Goal: Task Accomplishment & Management: Complete application form

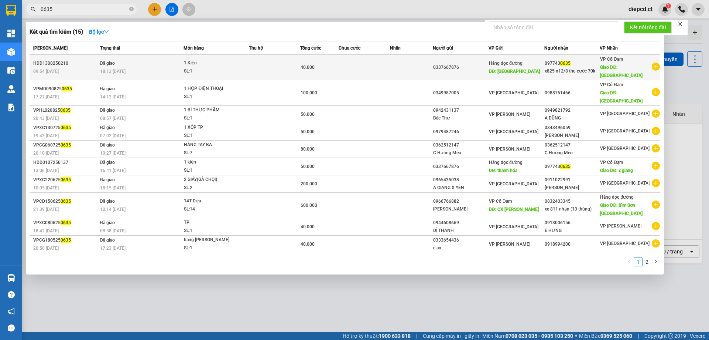
type input "0635"
click at [141, 60] on td "Đã giao 18:13 [DATE]" at bounding box center [141, 67] width 86 height 25
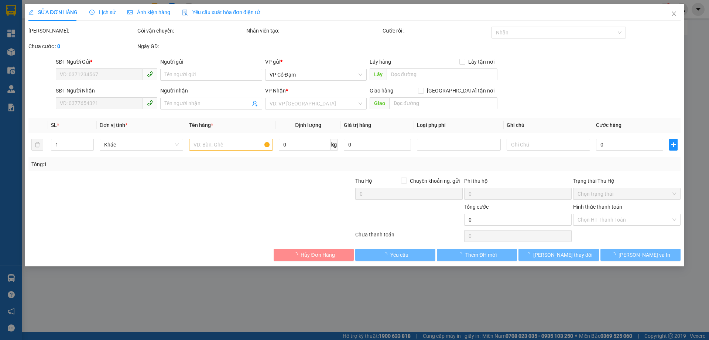
type input "0337667876"
type input "[GEOGRAPHIC_DATA]"
type input "0977430635"
type input "x825 n12/8 thu cước 70k"
type input "[PERSON_NAME]"
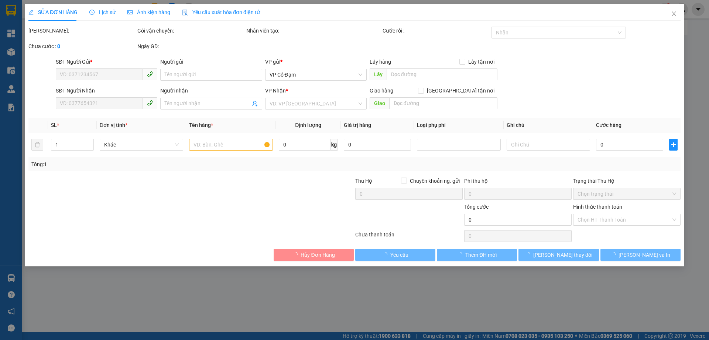
type input "40.000"
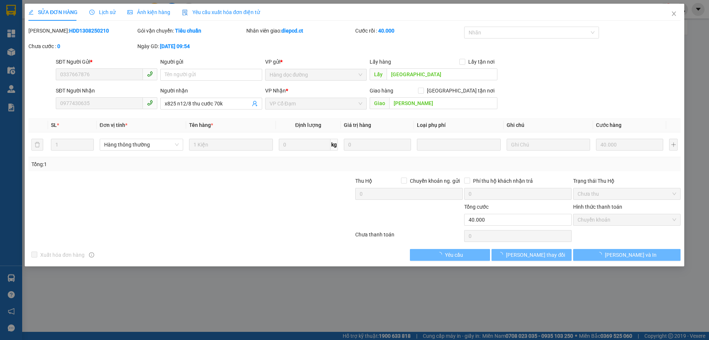
click at [102, 6] on div "Lịch sử" at bounding box center [102, 12] width 26 height 17
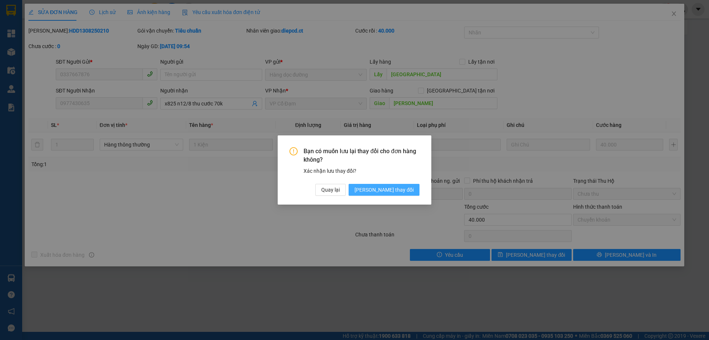
click at [404, 193] on span "[PERSON_NAME] thay đổi" at bounding box center [384, 190] width 59 height 8
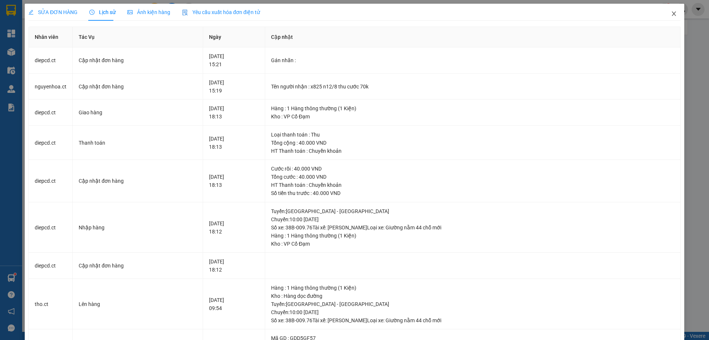
click at [672, 15] on icon "close" at bounding box center [674, 13] width 4 height 4
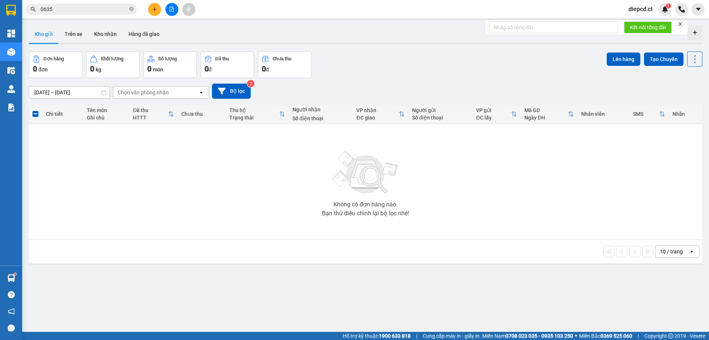
click at [79, 11] on input "0635" at bounding box center [84, 9] width 87 height 8
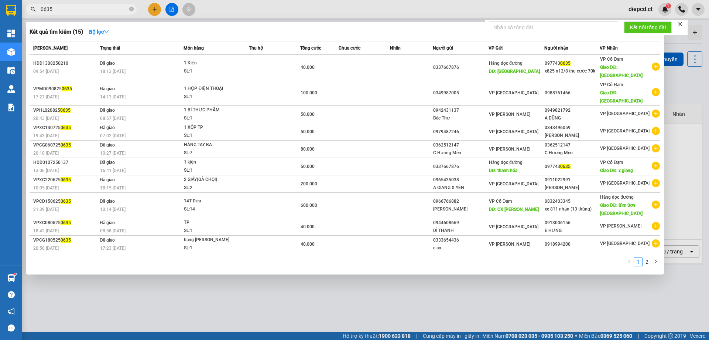
click at [79, 11] on input "0635" at bounding box center [84, 9] width 87 height 8
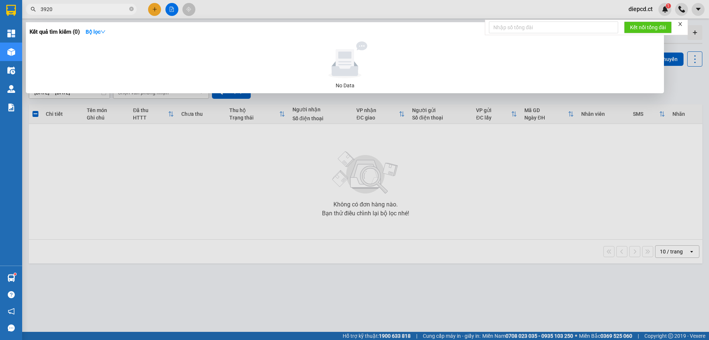
type input "3920"
click at [132, 9] on icon "close-circle" at bounding box center [131, 9] width 4 height 4
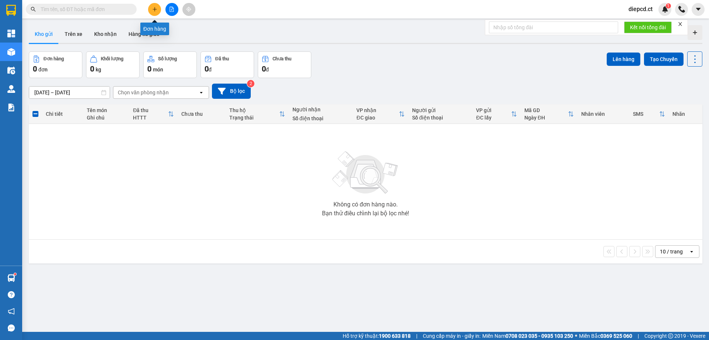
click at [156, 10] on icon "plus" at bounding box center [154, 9] width 5 height 5
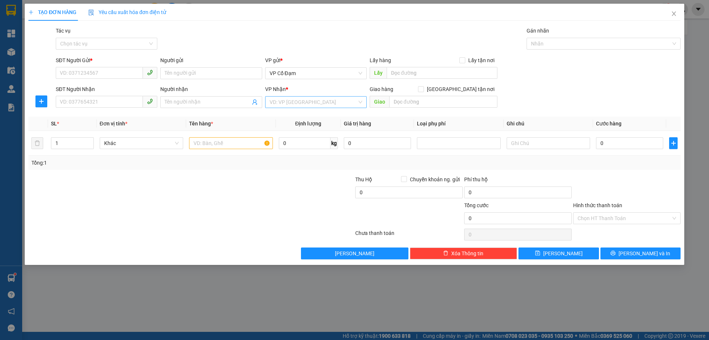
click at [283, 100] on input "search" at bounding box center [314, 101] width 88 height 11
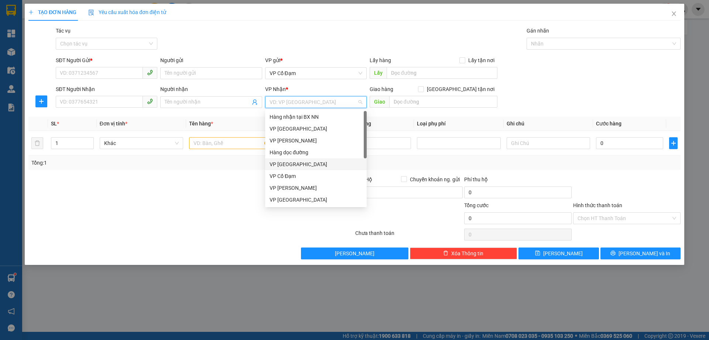
click at [297, 166] on div "VP [GEOGRAPHIC_DATA]" at bounding box center [316, 164] width 93 height 8
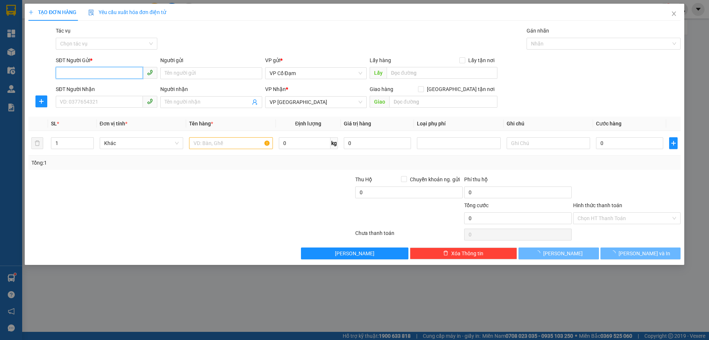
click at [117, 78] on input "SĐT Người Gửi *" at bounding box center [99, 73] width 87 height 12
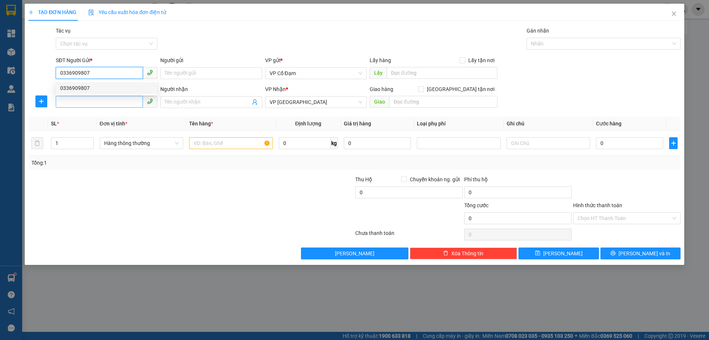
type input "0336909807"
click at [113, 103] on input "SĐT Người Nhận" at bounding box center [99, 102] width 87 height 12
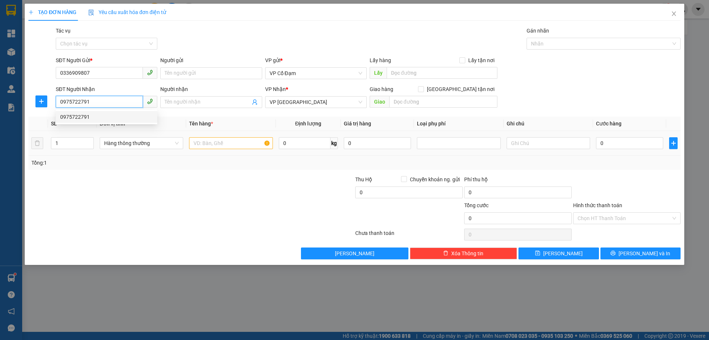
type input "0975722791"
click at [224, 141] on input "text" at bounding box center [231, 143] width 84 height 12
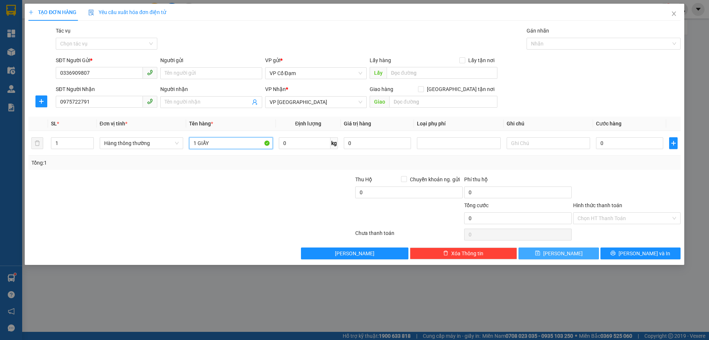
type input "1 GIẤY"
click at [559, 255] on span "[PERSON_NAME]" at bounding box center [564, 253] width 40 height 8
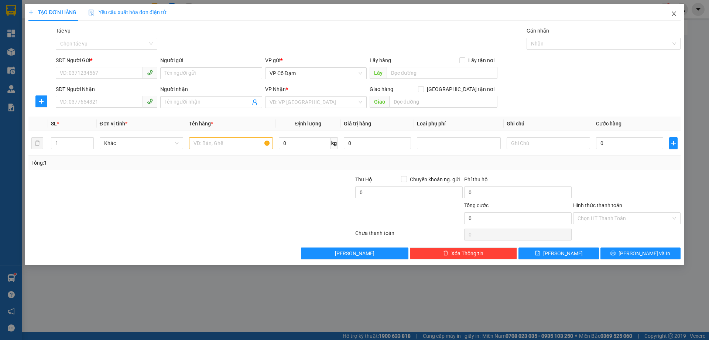
click at [672, 11] on icon "close" at bounding box center [674, 14] width 6 height 6
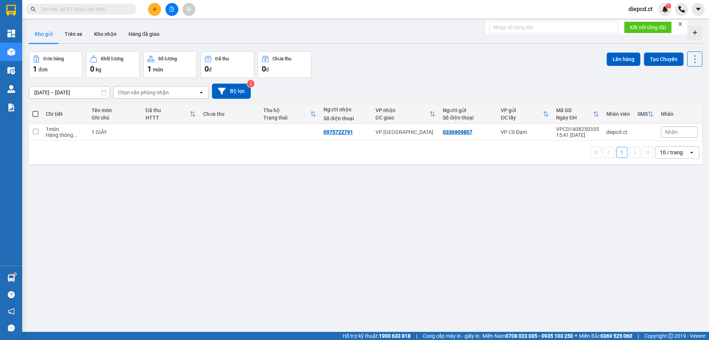
click at [70, 10] on input "text" at bounding box center [84, 9] width 87 height 8
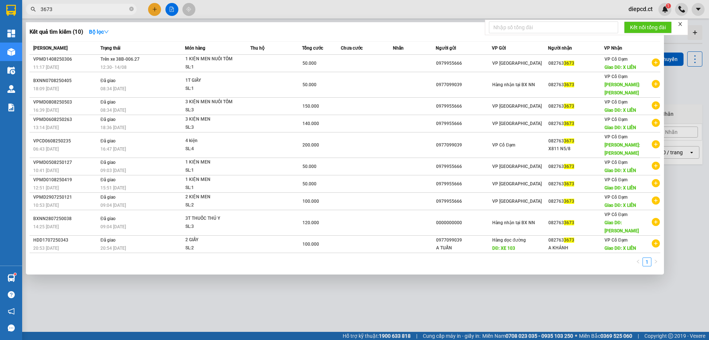
type input "3673"
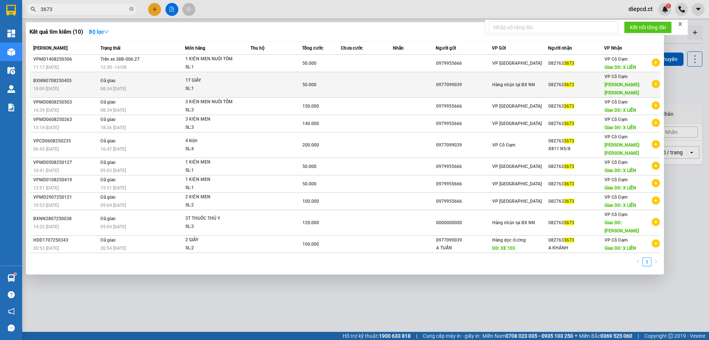
click at [115, 79] on span "Đã giao" at bounding box center [108, 80] width 15 height 5
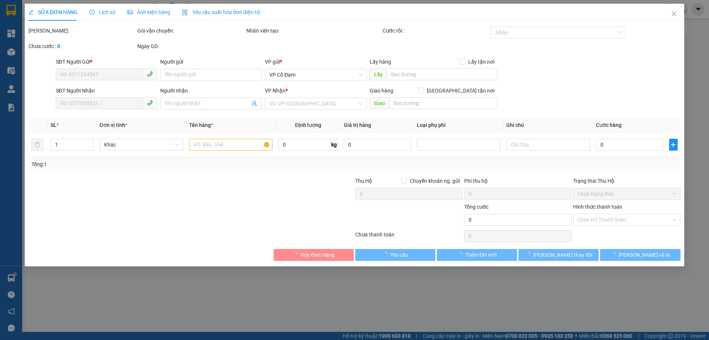
type input "0977099039"
type input "0827633673"
type input "[PERSON_NAME]"
type input "50.000"
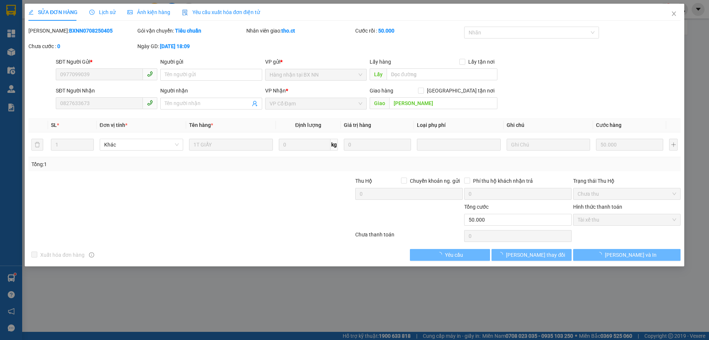
click at [99, 7] on div "Lịch sử" at bounding box center [102, 12] width 26 height 17
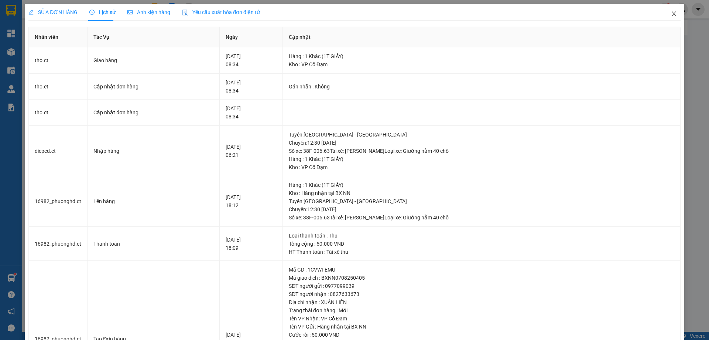
click at [671, 13] on icon "close" at bounding box center [674, 14] width 6 height 6
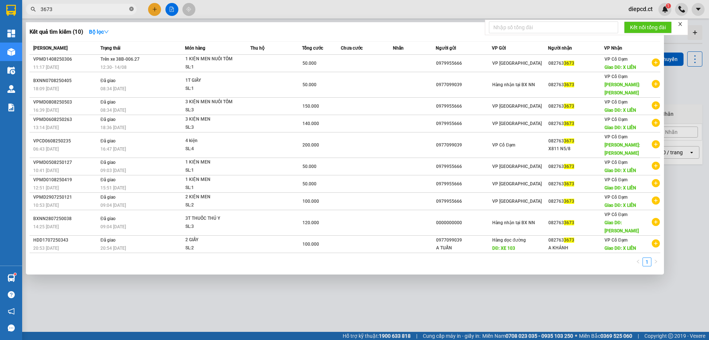
click at [133, 7] on icon "close-circle" at bounding box center [131, 9] width 4 height 4
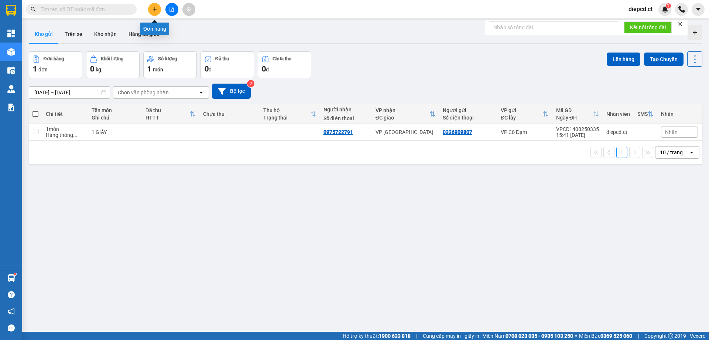
click at [155, 8] on icon "plus" at bounding box center [154, 9] width 5 height 5
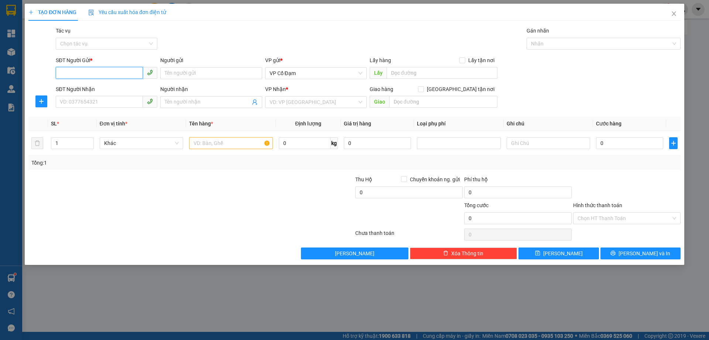
click at [108, 73] on input "SĐT Người Gửi *" at bounding box center [99, 73] width 87 height 12
type input "0702140698"
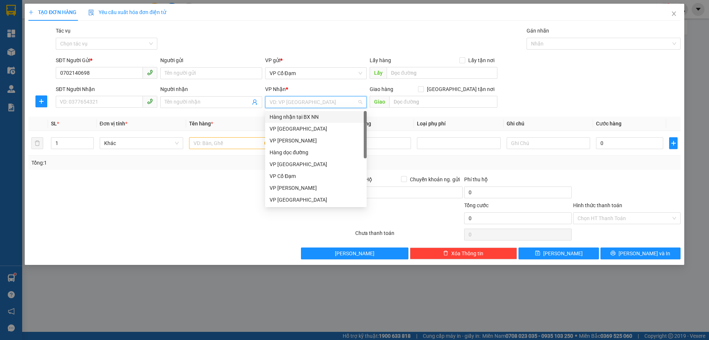
click at [300, 105] on input "search" at bounding box center [314, 101] width 88 height 11
click at [292, 132] on div "VP [GEOGRAPHIC_DATA]" at bounding box center [316, 129] width 93 height 8
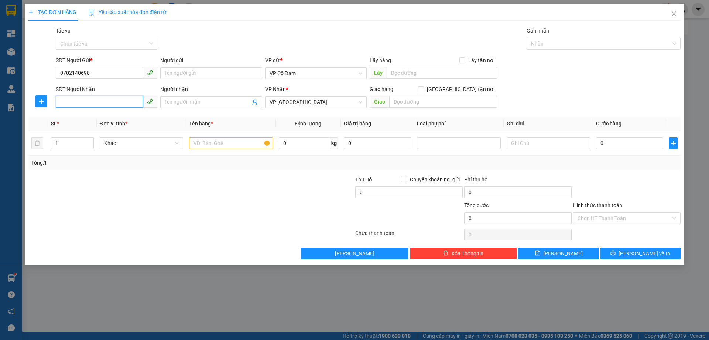
click at [88, 102] on input "SĐT Người Nhận" at bounding box center [99, 102] width 87 height 12
type input "0877653553"
click at [211, 143] on input "text" at bounding box center [231, 143] width 84 height 12
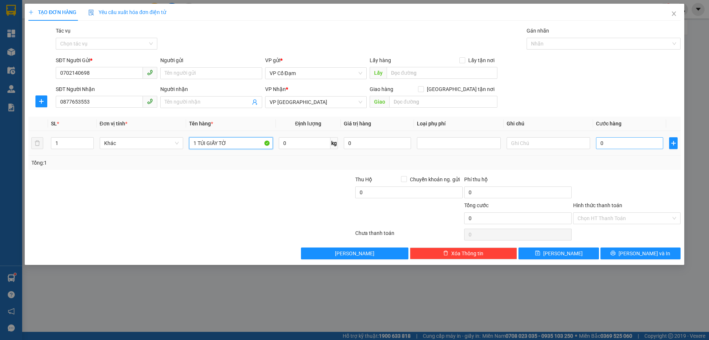
type input "1 TÚI GIẤY TỜ"
click at [628, 140] on input "0" at bounding box center [629, 143] width 67 height 12
type input "3"
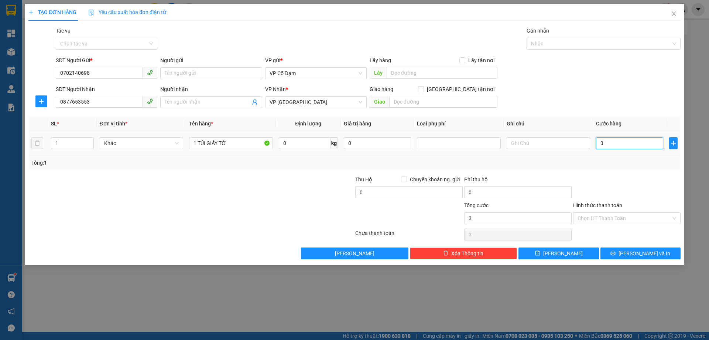
type input "30"
click at [634, 171] on div "Transit Pickup Surcharge Ids Transit Deliver Surcharge Ids Transit Deliver Surc…" at bounding box center [354, 143] width 653 height 232
type input "30.000"
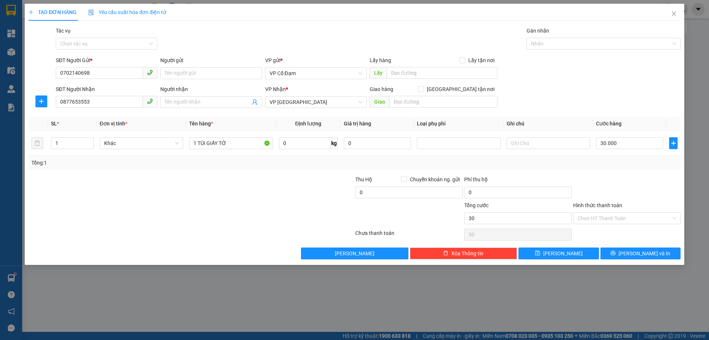
type input "30.000"
click at [608, 220] on input "Hình thức thanh toán" at bounding box center [624, 217] width 93 height 11
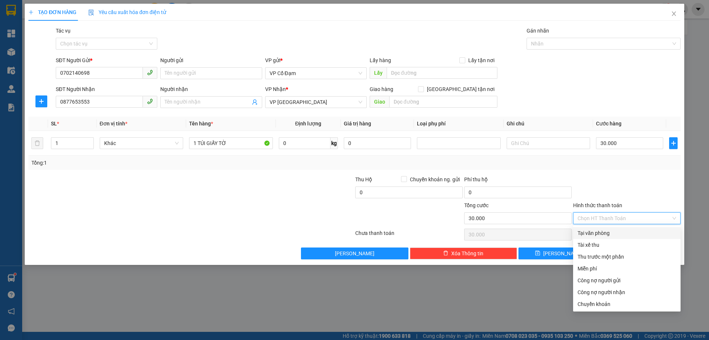
click at [600, 234] on div "Tại văn phòng" at bounding box center [627, 233] width 99 height 8
type input "0"
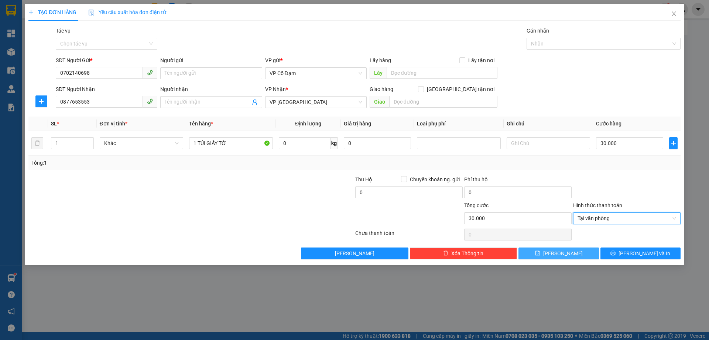
click at [570, 252] on button "[PERSON_NAME]" at bounding box center [559, 253] width 80 height 12
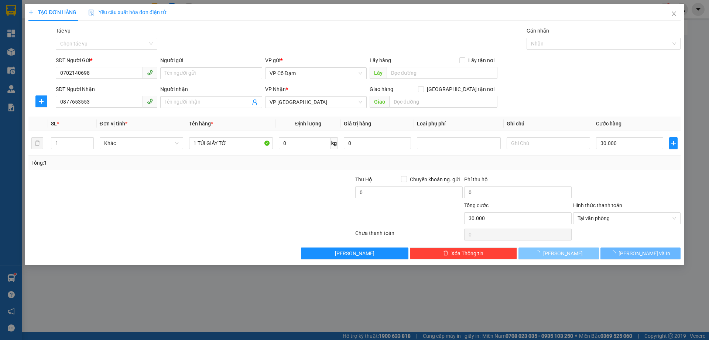
type input "0"
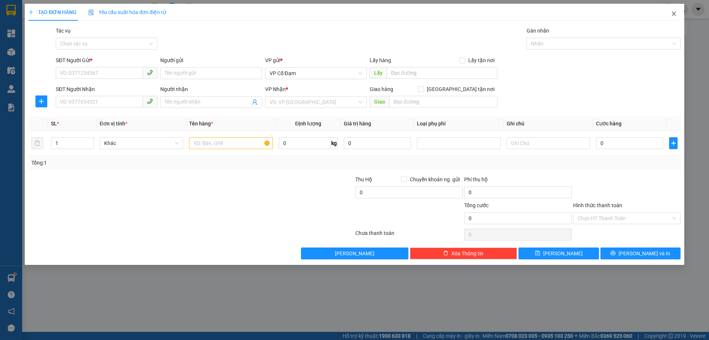
click at [677, 15] on icon "close" at bounding box center [674, 14] width 6 height 6
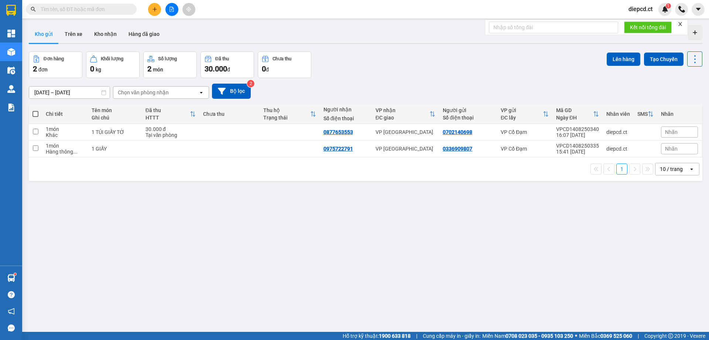
click at [94, 5] on span at bounding box center [81, 9] width 111 height 11
click at [88, 8] on input "text" at bounding box center [84, 9] width 87 height 8
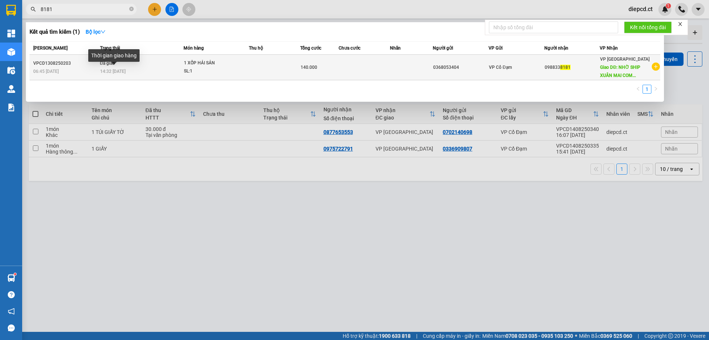
type input "8181"
click at [116, 70] on span "14:32 [DATE]" at bounding box center [112, 71] width 25 height 5
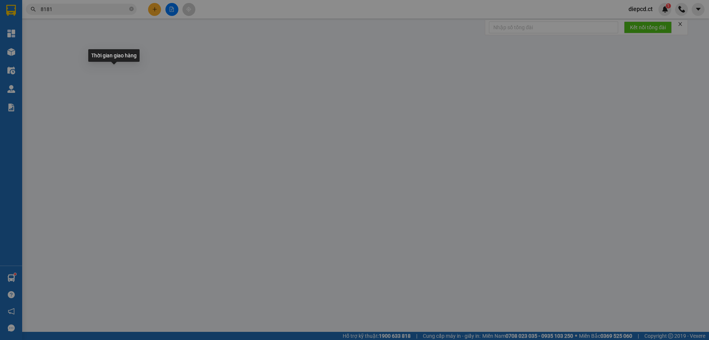
type input "0368053404"
type input "0988338181"
type input "NHỜ [GEOGRAPHIC_DATA] TÒA [GEOGRAPHIC_DATA], [GEOGRAPHIC_DATA]"
type input "140.000"
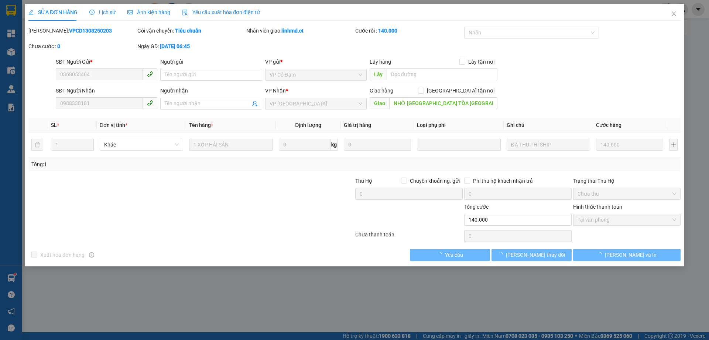
click at [102, 8] on div "Lịch sử" at bounding box center [102, 12] width 26 height 8
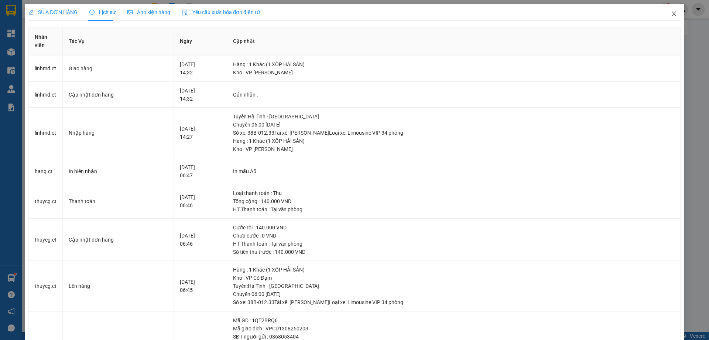
click at [671, 15] on icon "close" at bounding box center [674, 14] width 6 height 6
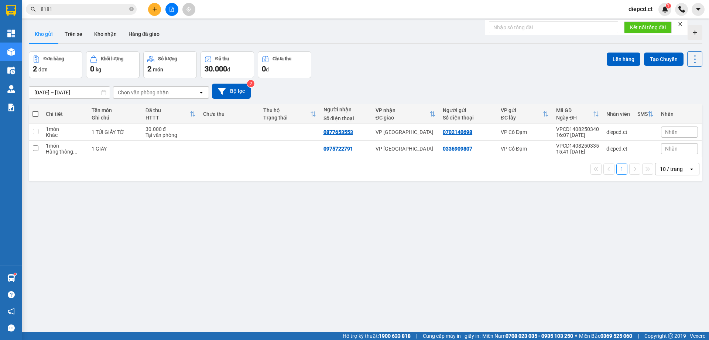
click at [59, 8] on input "8181" at bounding box center [84, 9] width 87 height 8
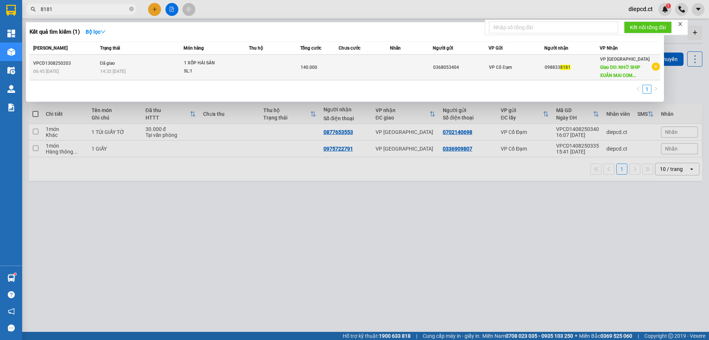
click at [124, 64] on td "Đã giao 14:32 [DATE]" at bounding box center [141, 67] width 86 height 25
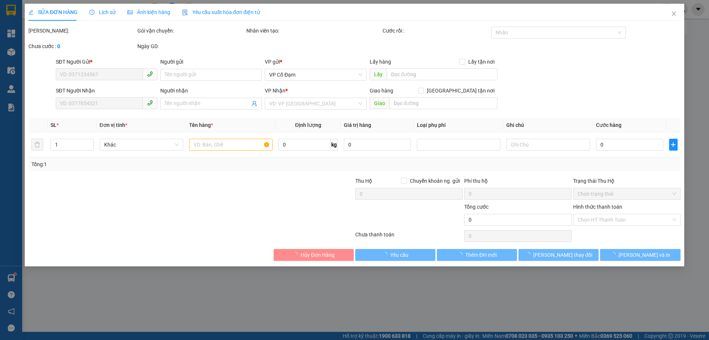
type input "0368053404"
type input "0988338181"
type input "NHỜ [GEOGRAPHIC_DATA] TÒA [GEOGRAPHIC_DATA], [GEOGRAPHIC_DATA]"
type input "140.000"
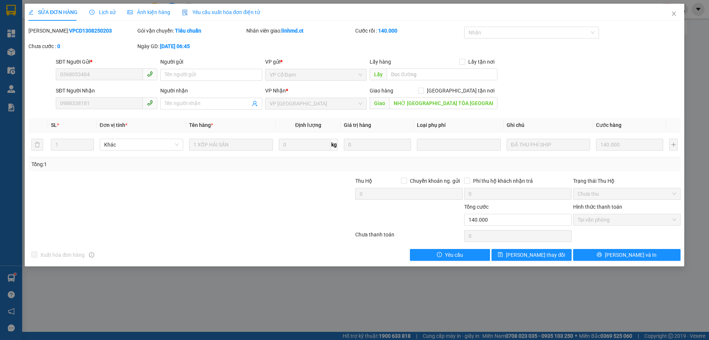
click at [107, 11] on span "Lịch sử" at bounding box center [102, 12] width 26 height 6
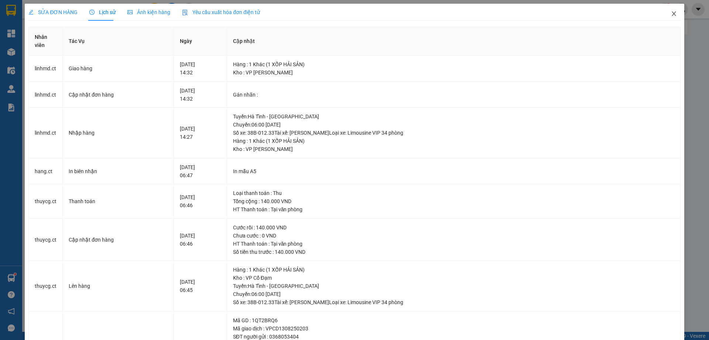
click at [671, 15] on icon "close" at bounding box center [674, 14] width 6 height 6
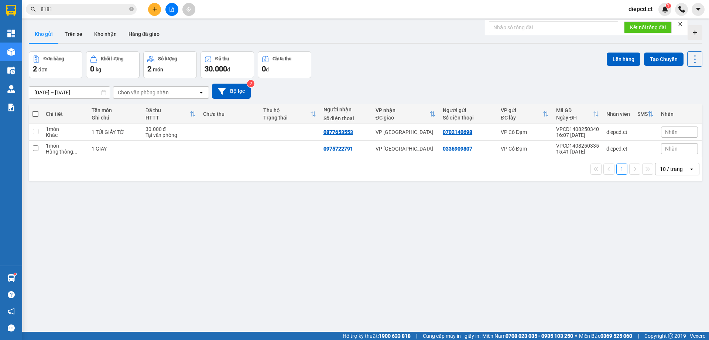
click at [65, 9] on input "8181" at bounding box center [84, 9] width 87 height 8
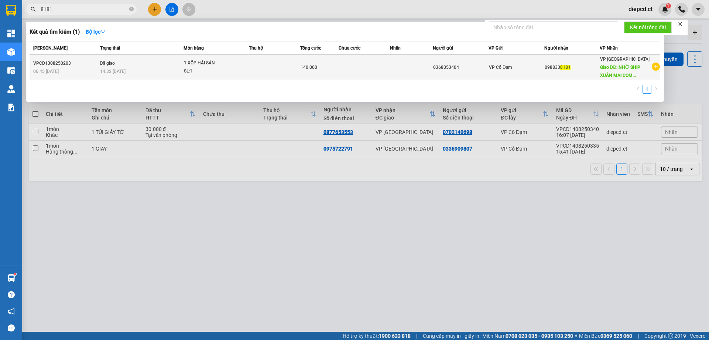
click at [82, 73] on div "06:45 [DATE]" at bounding box center [65, 71] width 65 height 8
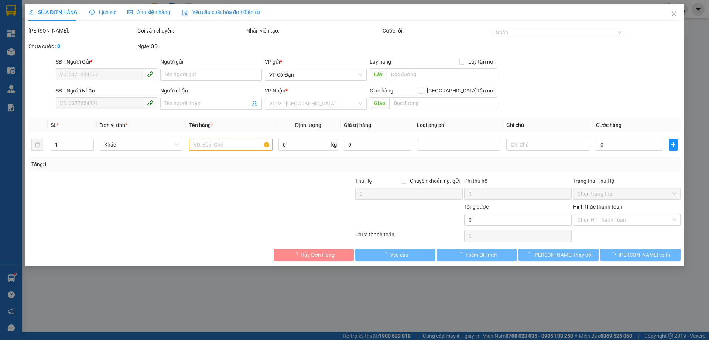
type input "0368053404"
type input "0988338181"
type input "NHỜ [GEOGRAPHIC_DATA] TÒA [GEOGRAPHIC_DATA], [GEOGRAPHIC_DATA]"
type input "140.000"
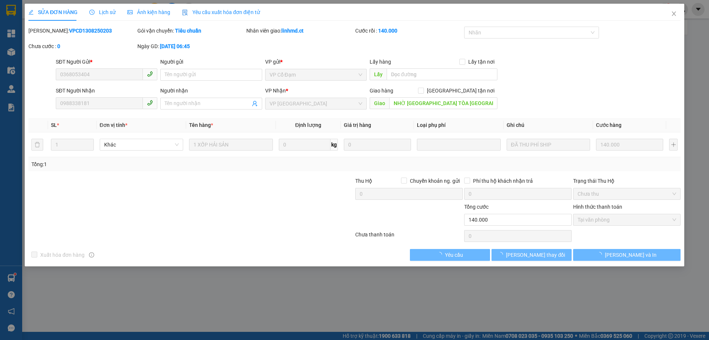
click at [98, 11] on span "Lịch sử" at bounding box center [102, 12] width 26 height 6
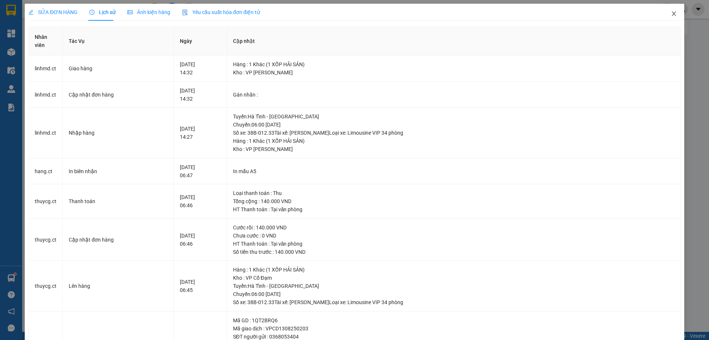
click at [671, 13] on icon "close" at bounding box center [674, 14] width 6 height 6
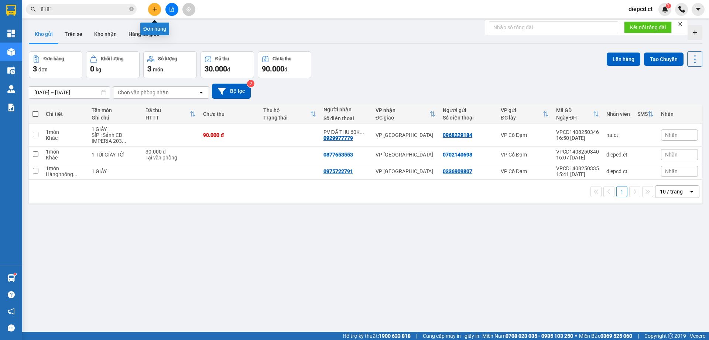
click at [157, 7] on button at bounding box center [154, 9] width 13 height 13
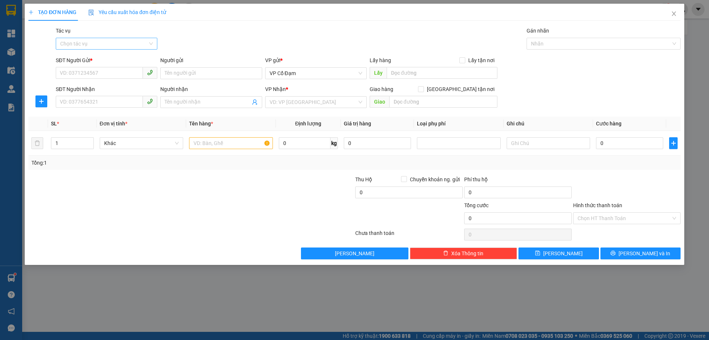
click at [99, 42] on input "Tác vụ" at bounding box center [104, 43] width 88 height 11
click at [299, 101] on input "search" at bounding box center [314, 101] width 88 height 11
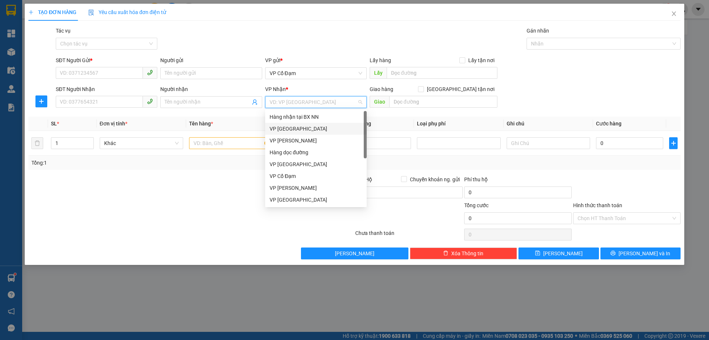
click at [291, 129] on div "VP [GEOGRAPHIC_DATA]" at bounding box center [316, 129] width 93 height 8
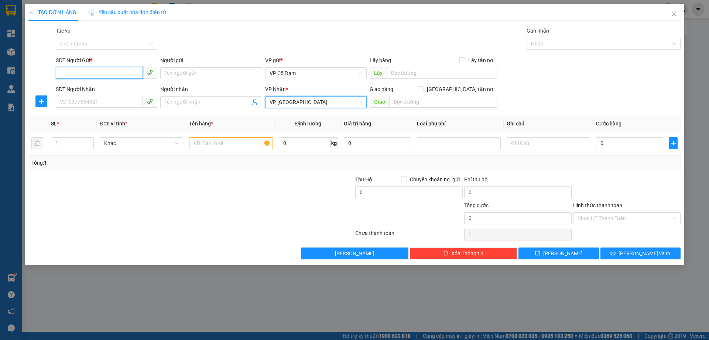
click at [111, 70] on input "SĐT Người Gửi *" at bounding box center [99, 73] width 87 height 12
type input "0904767803"
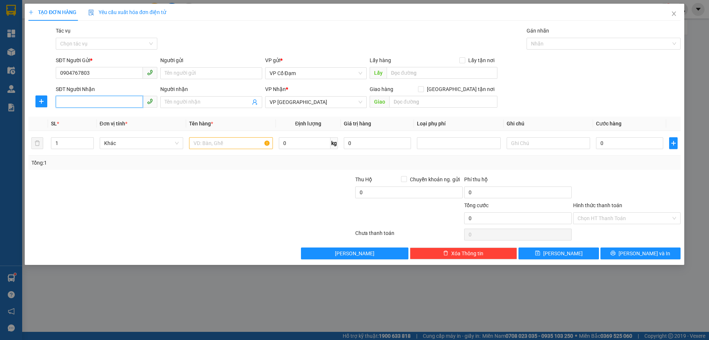
click at [114, 102] on input "SĐT Người Nhận" at bounding box center [99, 102] width 87 height 12
type input "0978933629"
click at [214, 141] on input "text" at bounding box center [231, 143] width 84 height 12
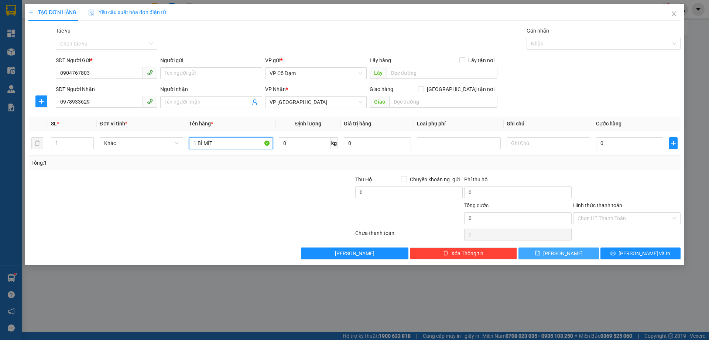
type input "1 BÌ MÍT"
click at [558, 253] on button "[PERSON_NAME]" at bounding box center [559, 253] width 80 height 12
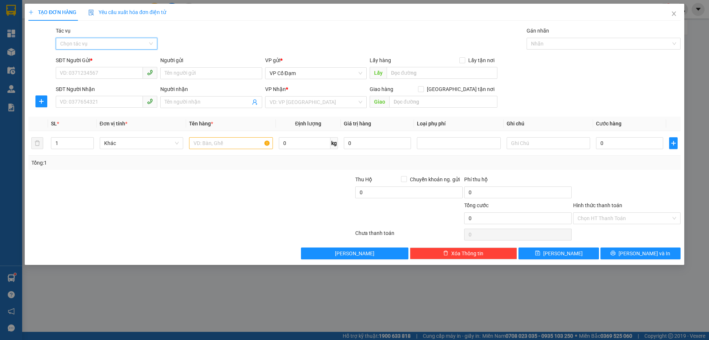
click at [112, 41] on input "Tác vụ" at bounding box center [104, 43] width 88 height 11
click at [106, 61] on div "Nhập hàng lên xe" at bounding box center [106, 58] width 93 height 8
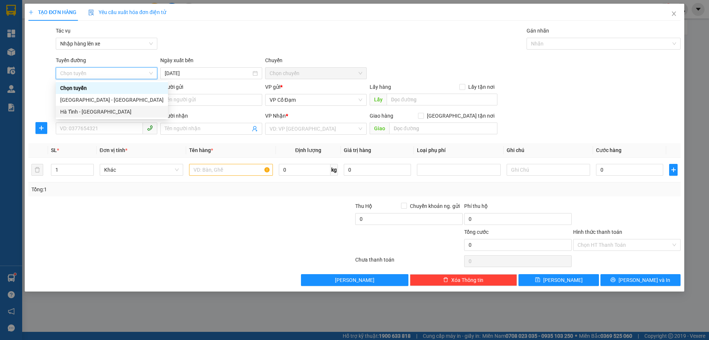
click at [81, 110] on div "Hà Tĩnh - [GEOGRAPHIC_DATA]" at bounding box center [111, 112] width 103 height 8
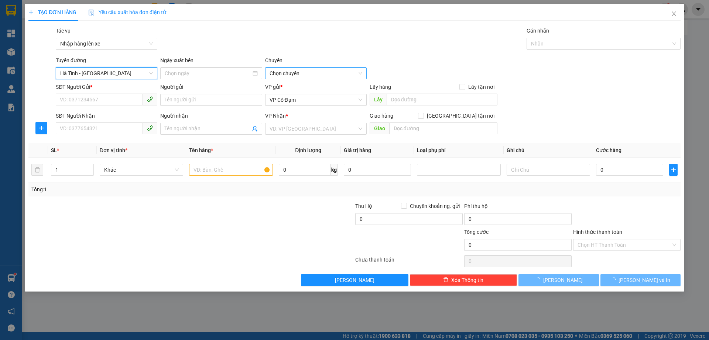
type input "[DATE]"
click at [291, 72] on span "06:00 - 38H-048.28" at bounding box center [316, 73] width 93 height 11
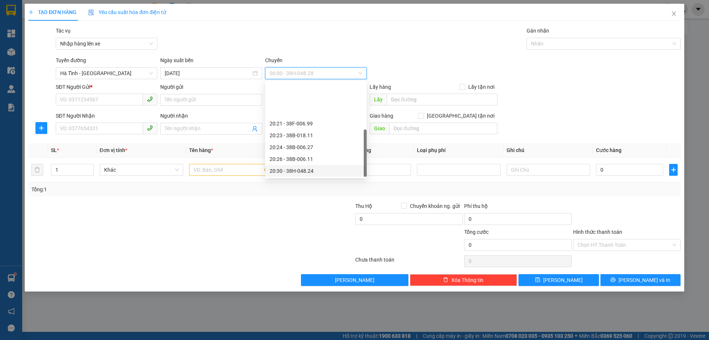
scroll to position [47, 0]
click at [311, 121] on div "20:30 - 38H-048.24" at bounding box center [316, 123] width 93 height 8
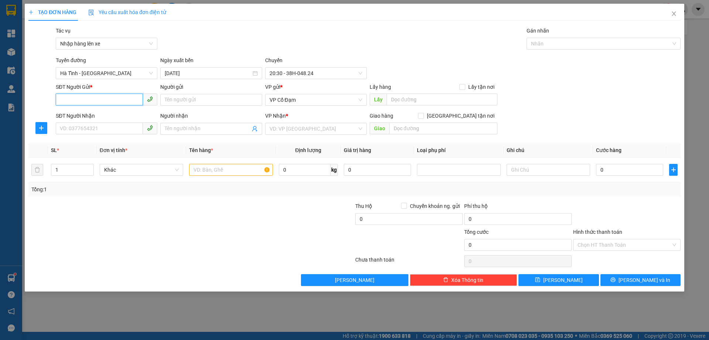
click at [89, 101] on input "SĐT Người Gửi *" at bounding box center [99, 99] width 87 height 12
paste input "0379737117"
type input "0379737117"
click at [92, 127] on input "SĐT Người Nhận" at bounding box center [99, 128] width 87 height 12
paste input "0925139356"
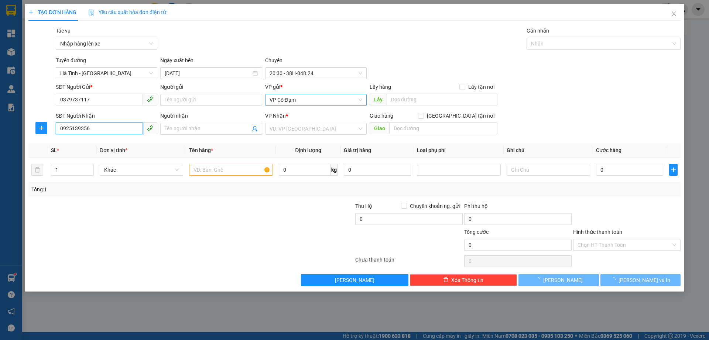
click at [297, 97] on span "VP Cổ Đạm" at bounding box center [316, 99] width 93 height 11
type input "0925139356"
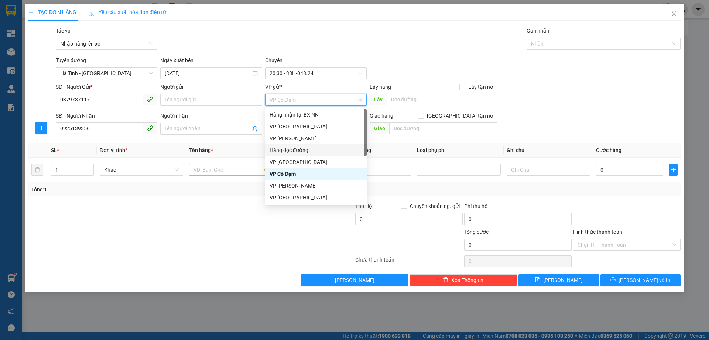
click at [290, 147] on div "Hàng dọc đường" at bounding box center [316, 150] width 93 height 8
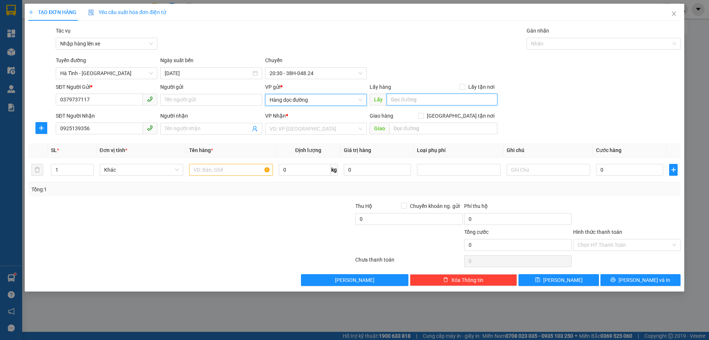
click at [398, 100] on input "text" at bounding box center [442, 99] width 111 height 12
type input "[PERSON_NAME]"
click at [265, 130] on div "VP Nhận * VD: VP [GEOGRAPHIC_DATA]" at bounding box center [316, 125] width 105 height 26
click at [279, 125] on input "search" at bounding box center [314, 128] width 88 height 11
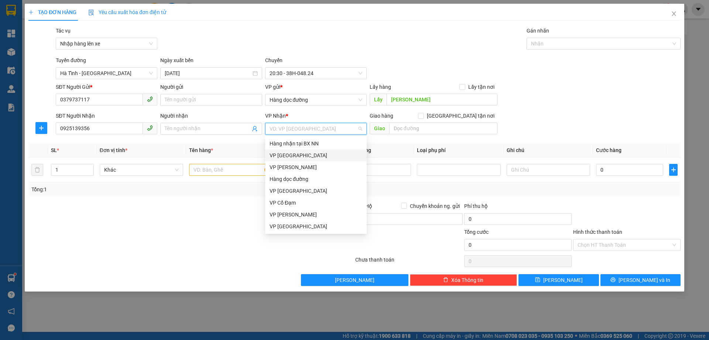
click at [300, 156] on div "VP [GEOGRAPHIC_DATA]" at bounding box center [316, 155] width 93 height 8
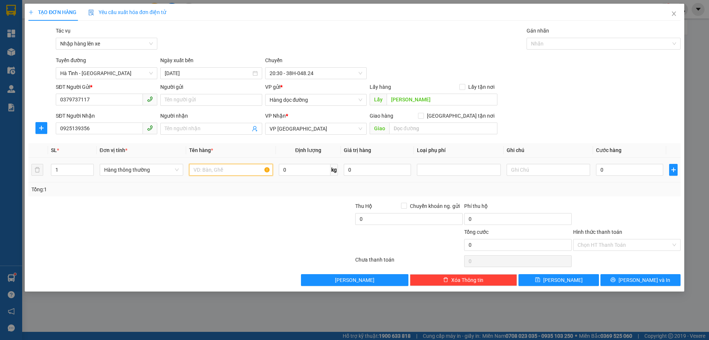
click at [227, 169] on input "text" at bounding box center [231, 170] width 84 height 12
type input "1 Giấy tờ"
click at [563, 281] on span "[PERSON_NAME]" at bounding box center [564, 280] width 40 height 8
